Goal: Check status: Check status

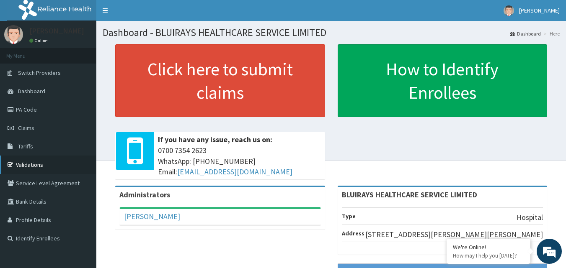
click at [46, 168] on link "Validations" at bounding box center [48, 165] width 96 height 18
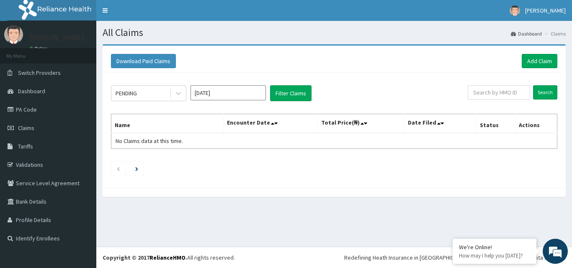
click at [220, 98] on input "[DATE]" at bounding box center [227, 92] width 75 height 15
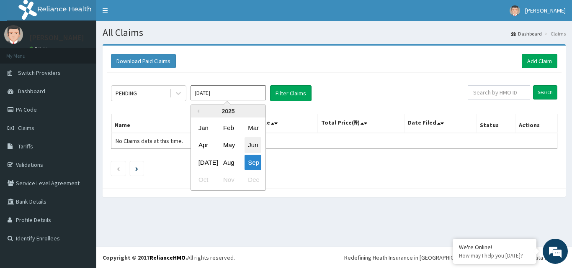
click at [252, 144] on div "Jun" at bounding box center [252, 145] width 17 height 15
type input "[DATE]"
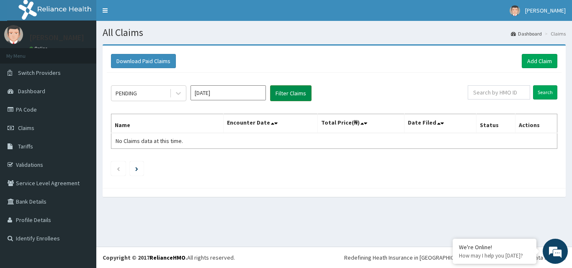
click at [307, 92] on button "Filter Claims" at bounding box center [290, 93] width 41 height 16
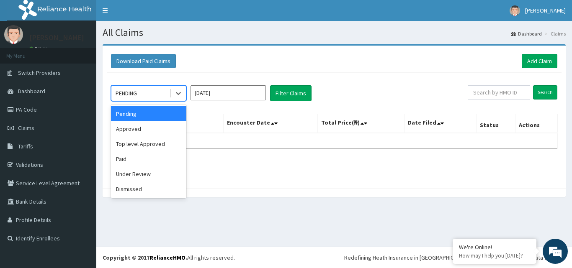
click at [150, 93] on div "PENDING" at bounding box center [140, 93] width 58 height 13
click at [132, 129] on div "Approved" at bounding box center [148, 128] width 75 height 15
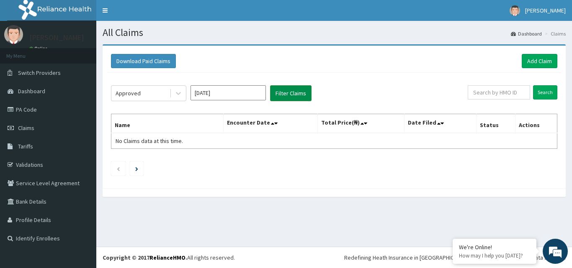
click at [276, 92] on button "Filter Claims" at bounding box center [290, 93] width 41 height 16
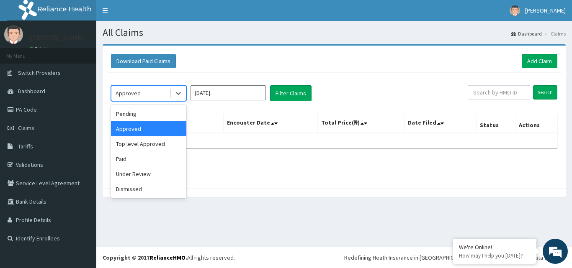
click at [137, 90] on div "Approved" at bounding box center [128, 93] width 25 height 8
click at [127, 159] on div "Paid" at bounding box center [148, 159] width 75 height 15
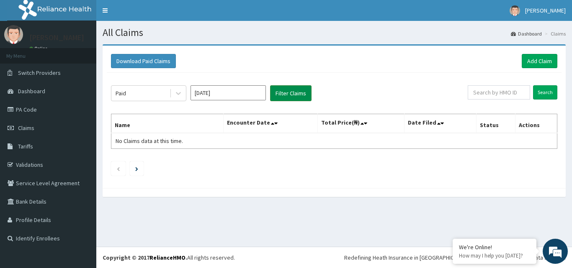
click at [279, 96] on button "Filter Claims" at bounding box center [290, 93] width 41 height 16
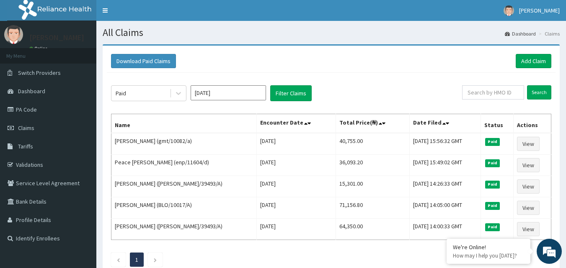
click at [371, 248] on div "Paid [DATE] Filter Claims Search Name Encounter Date Total Price(₦) Date Filed …" at bounding box center [331, 174] width 448 height 203
